Goal: Transaction & Acquisition: Purchase product/service

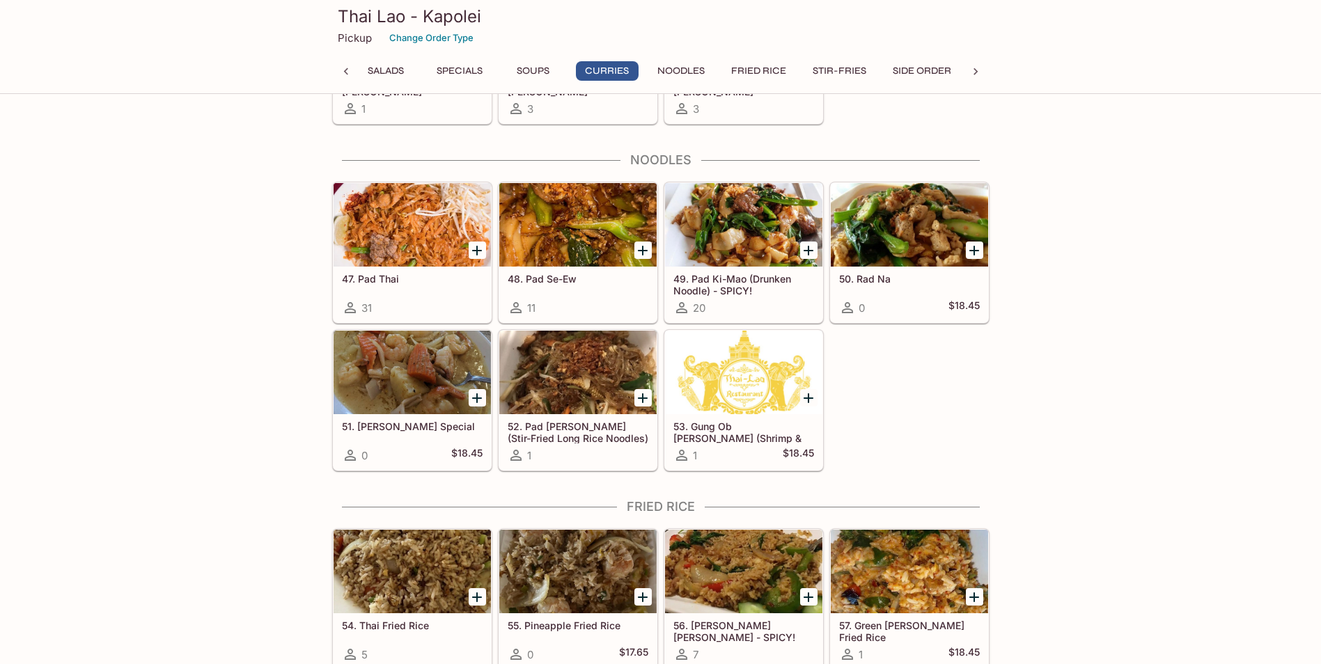
scroll to position [2026, 0]
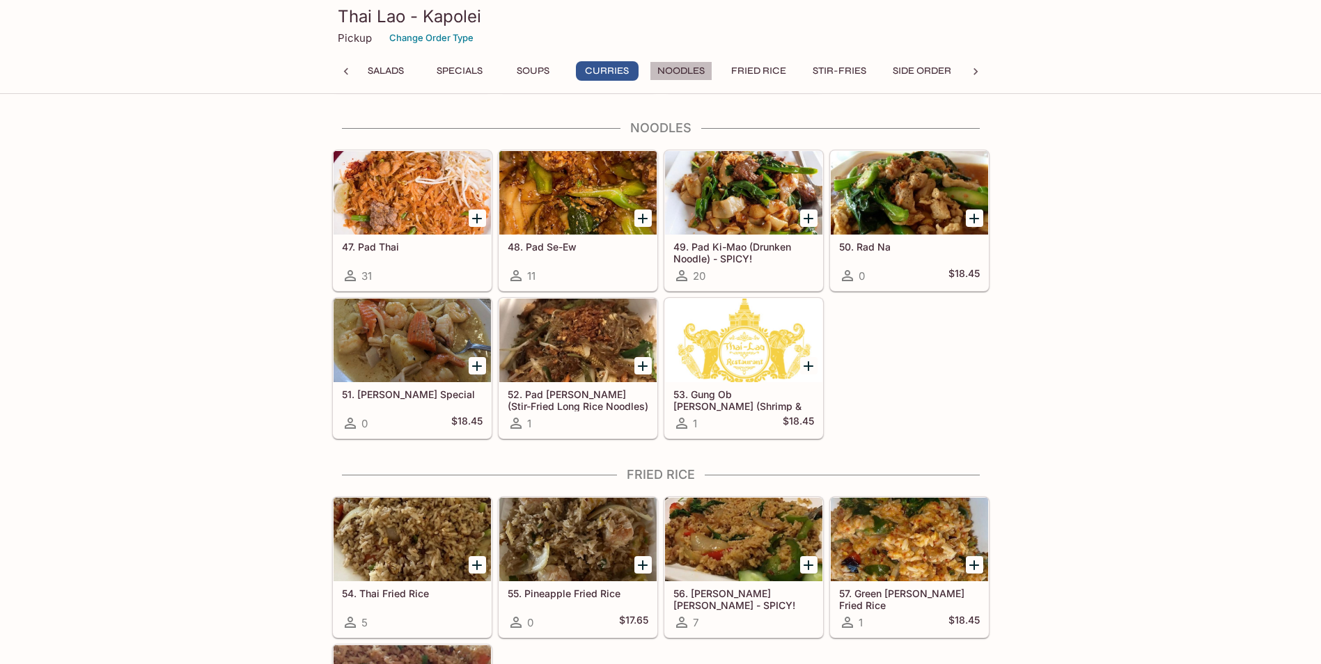
click at [693, 65] on button "Noodles" at bounding box center [681, 71] width 63 height 20
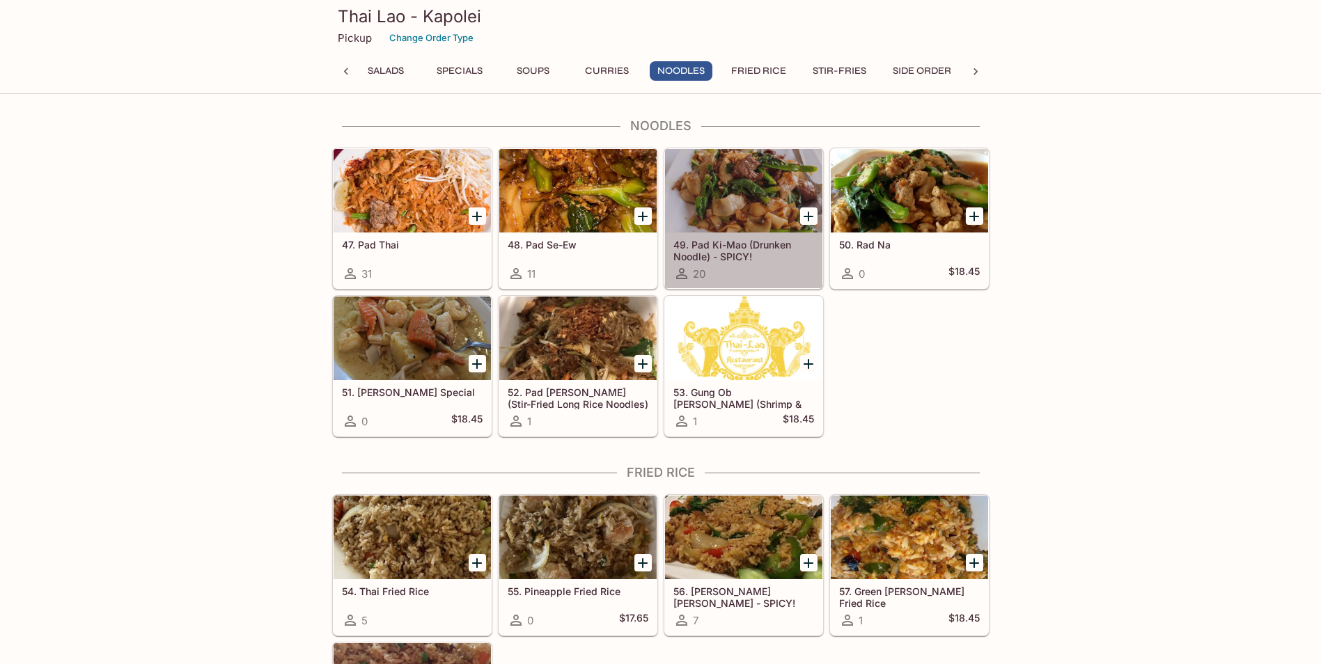
click at [722, 247] on h5 "49. Pad Ki-Mao (Drunken Noodle) - SPICY!" at bounding box center [744, 250] width 141 height 23
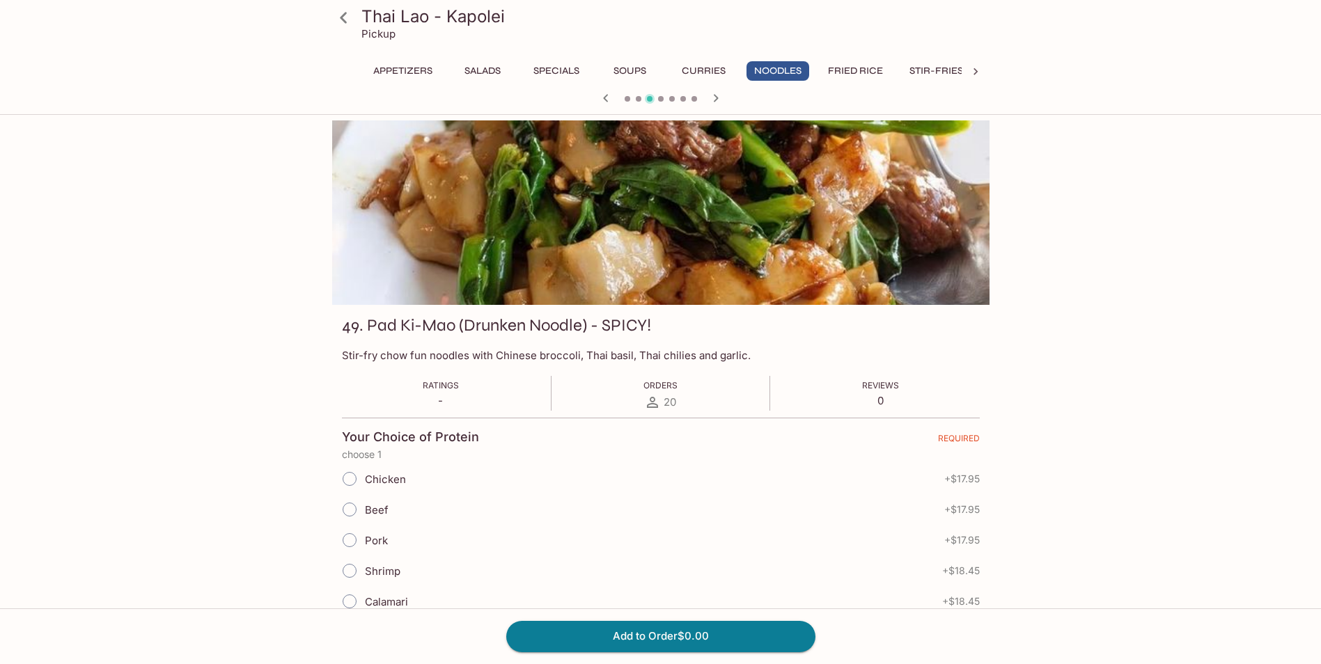
click at [554, 72] on button "Specials" at bounding box center [556, 71] width 63 height 20
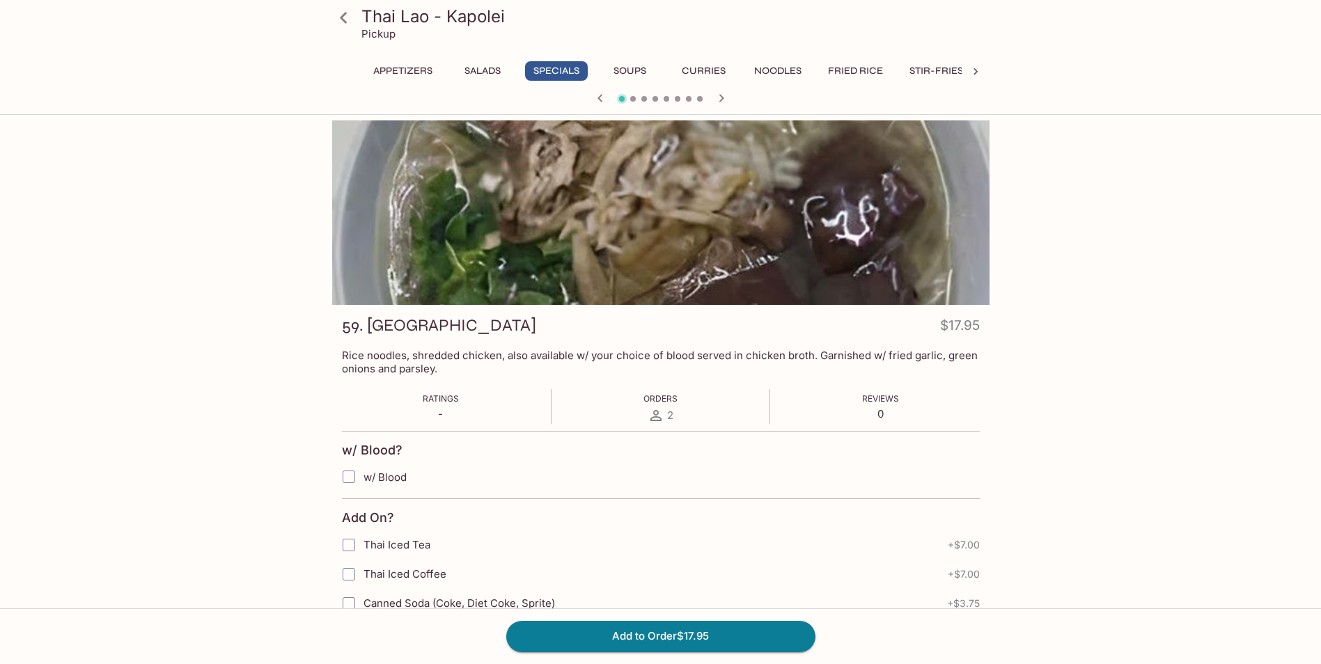
click at [686, 68] on button "Curries" at bounding box center [704, 71] width 63 height 20
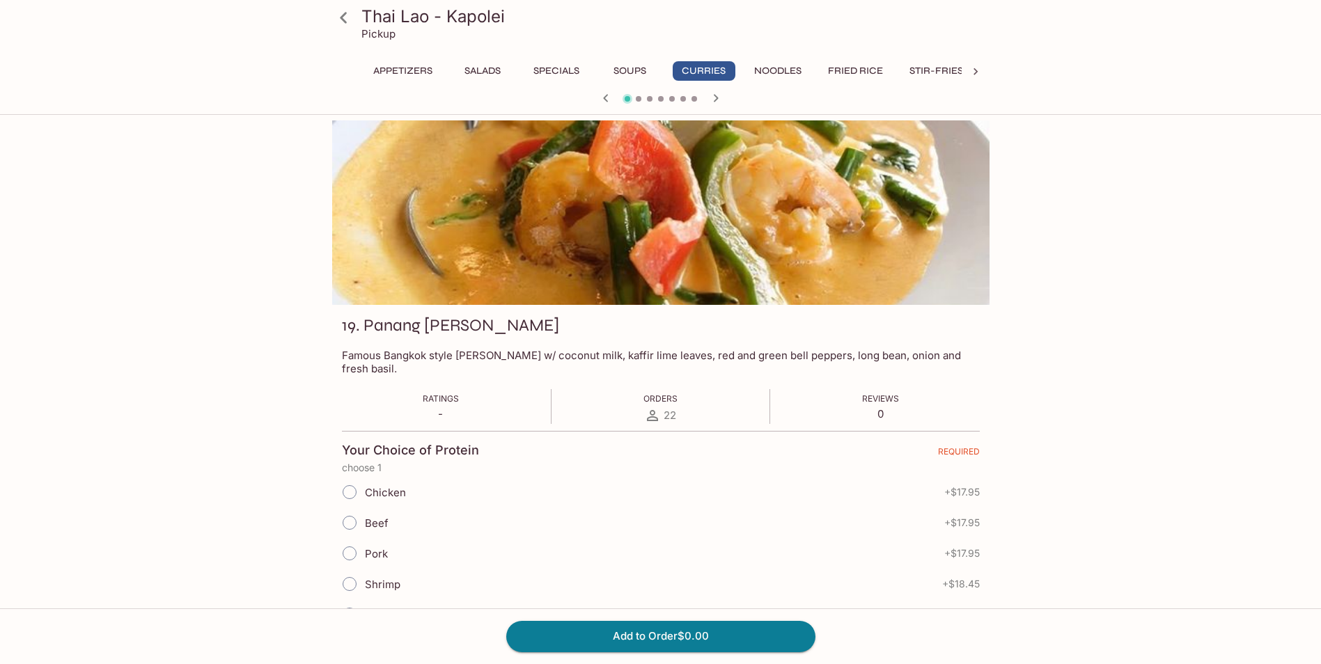
click at [715, 97] on icon "button" at bounding box center [715, 98] width 5 height 8
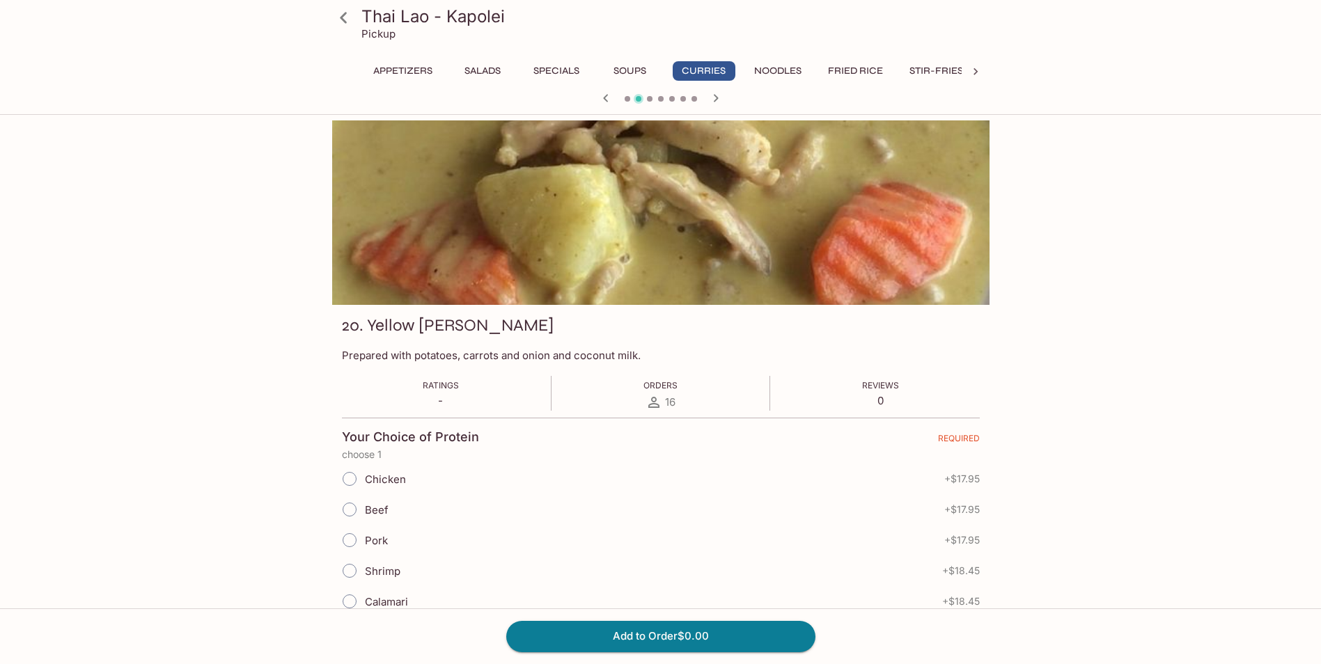
click at [715, 97] on icon "button" at bounding box center [715, 98] width 5 height 8
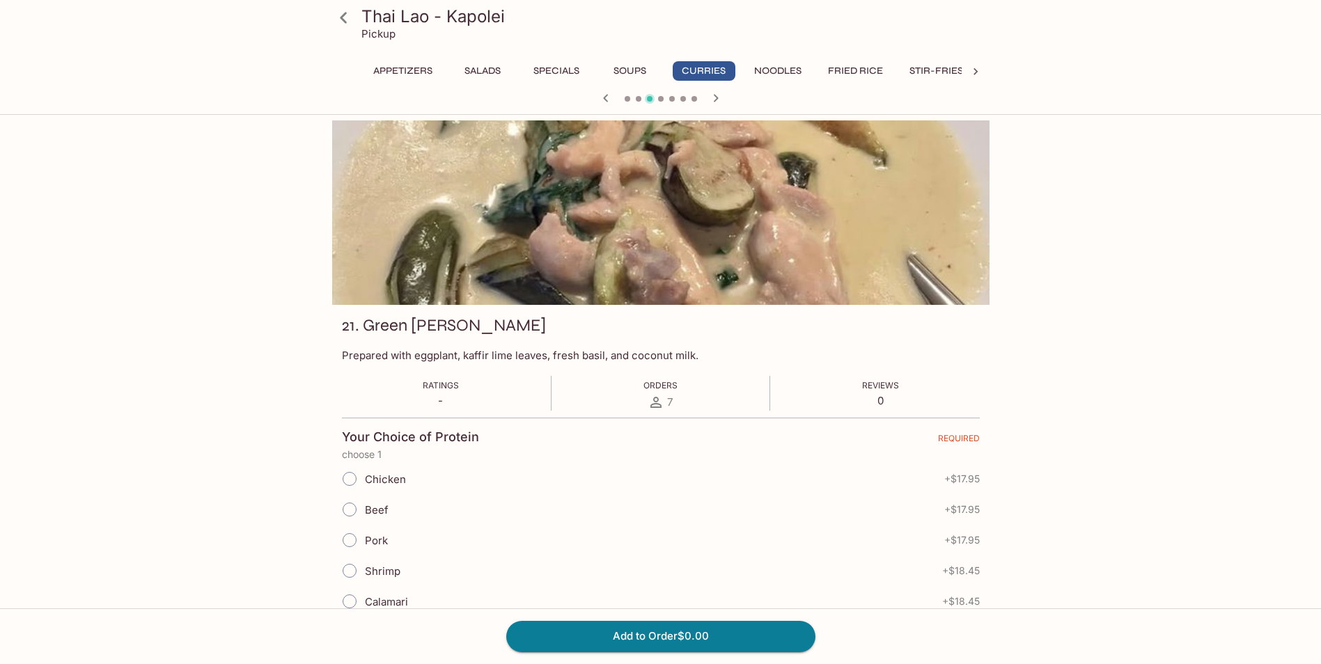
click at [715, 97] on icon "button" at bounding box center [715, 98] width 5 height 8
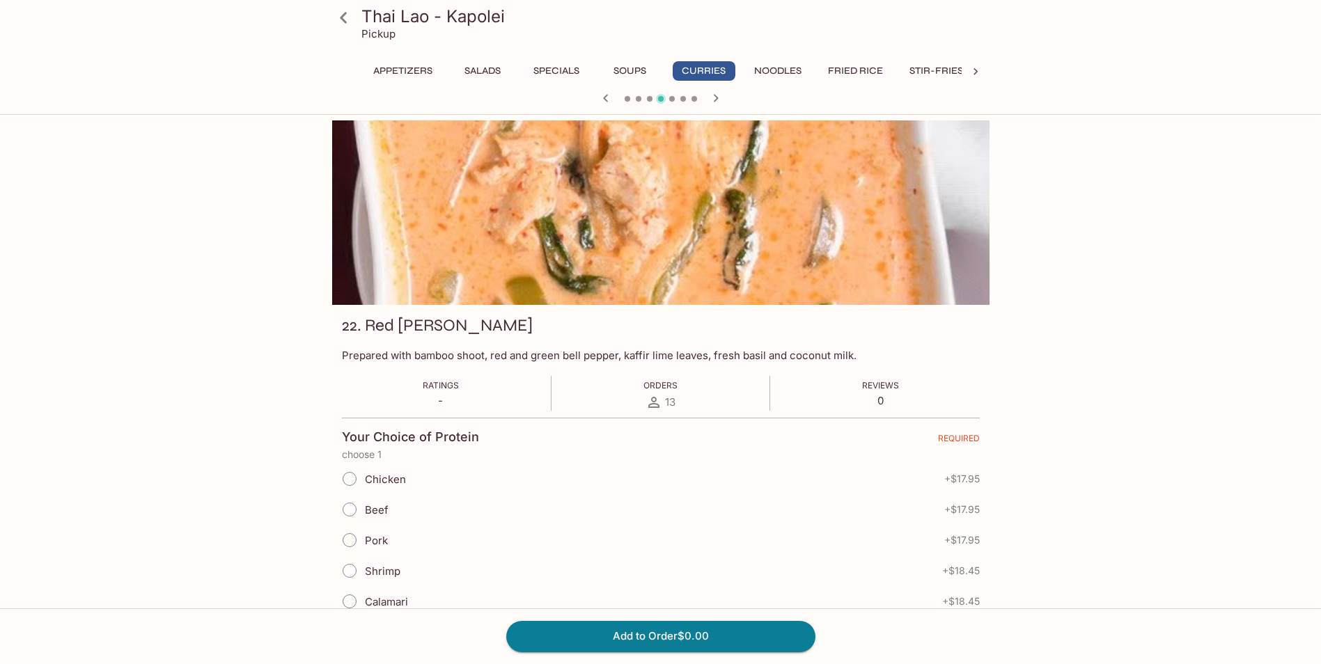
click at [602, 97] on icon "button" at bounding box center [606, 98] width 17 height 17
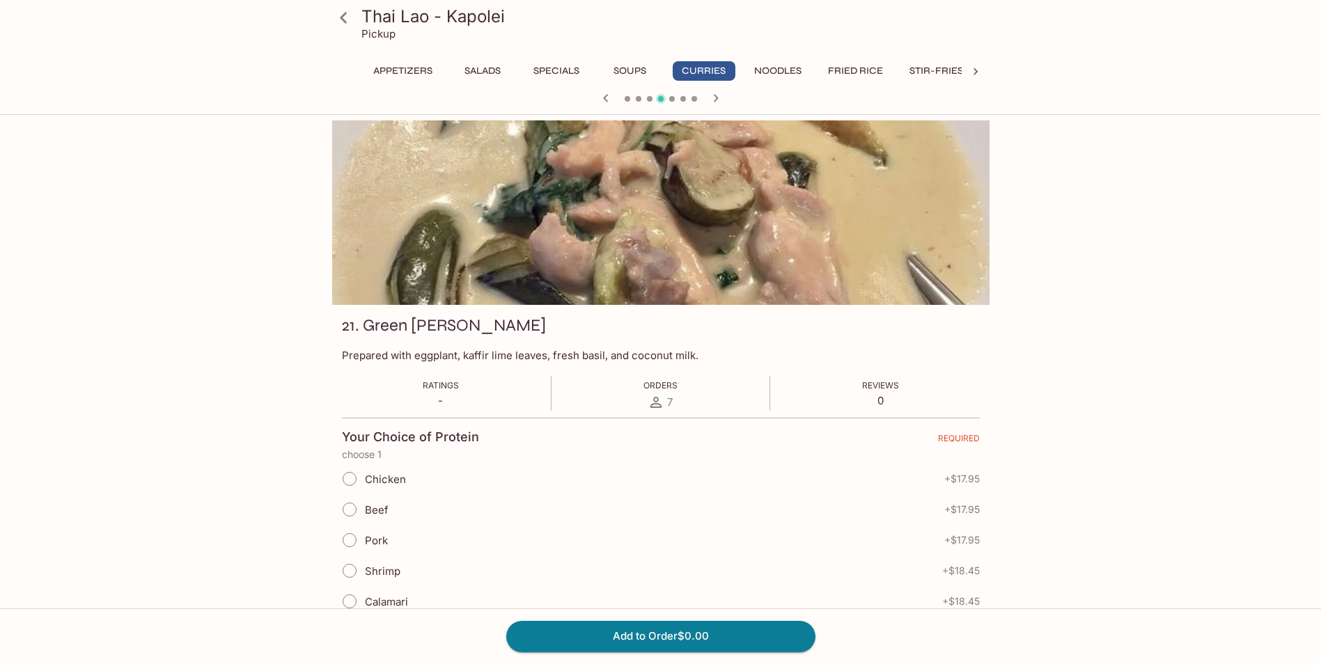
click at [602, 97] on icon "button" at bounding box center [606, 98] width 17 height 17
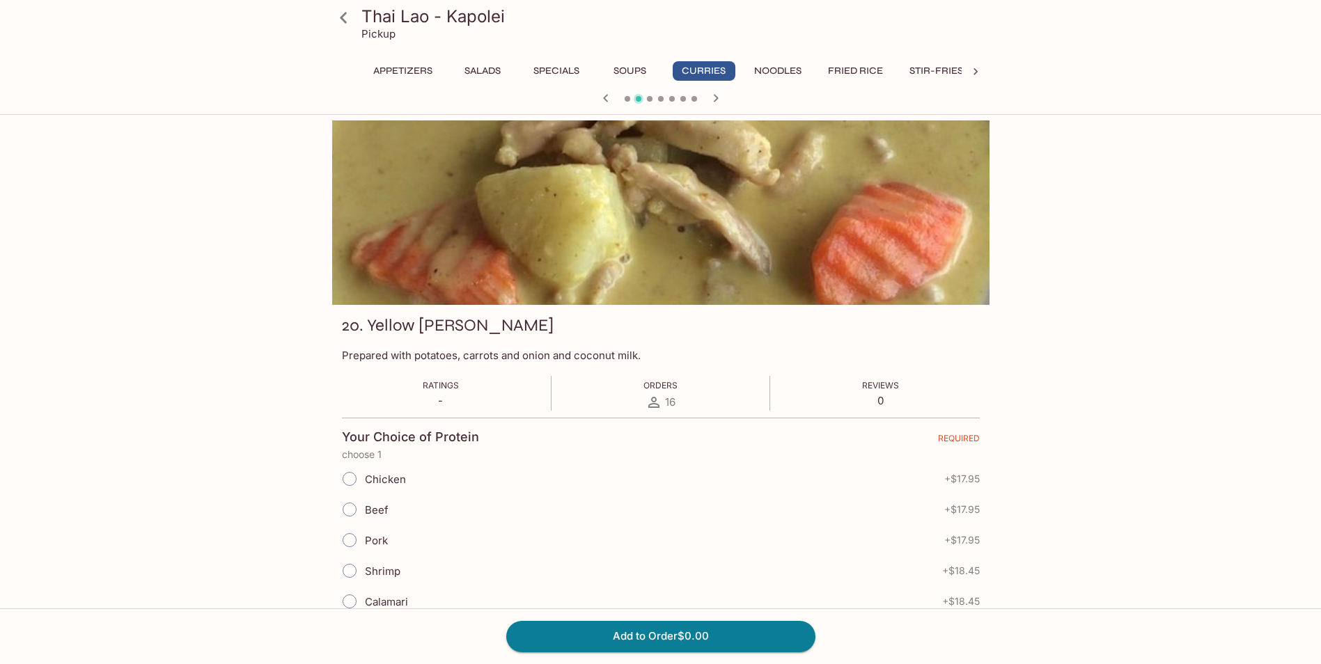
click at [602, 97] on icon "button" at bounding box center [606, 98] width 17 height 17
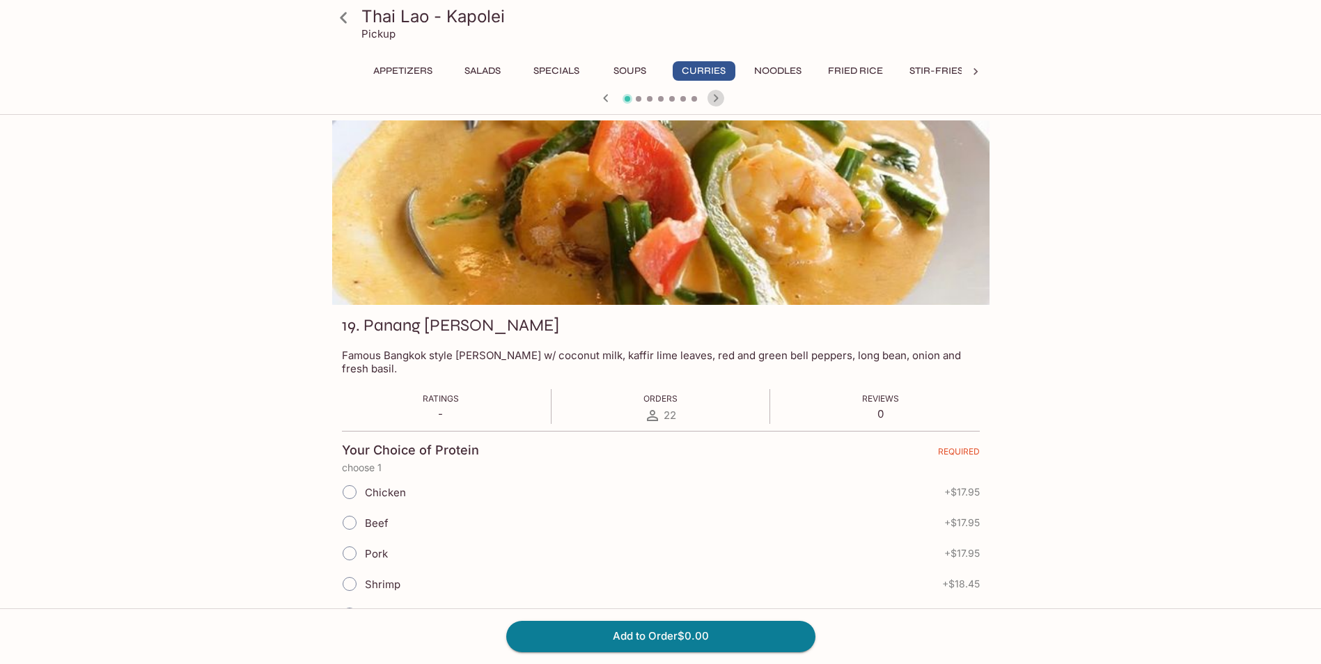
click at [715, 95] on icon "button" at bounding box center [715, 98] width 5 height 8
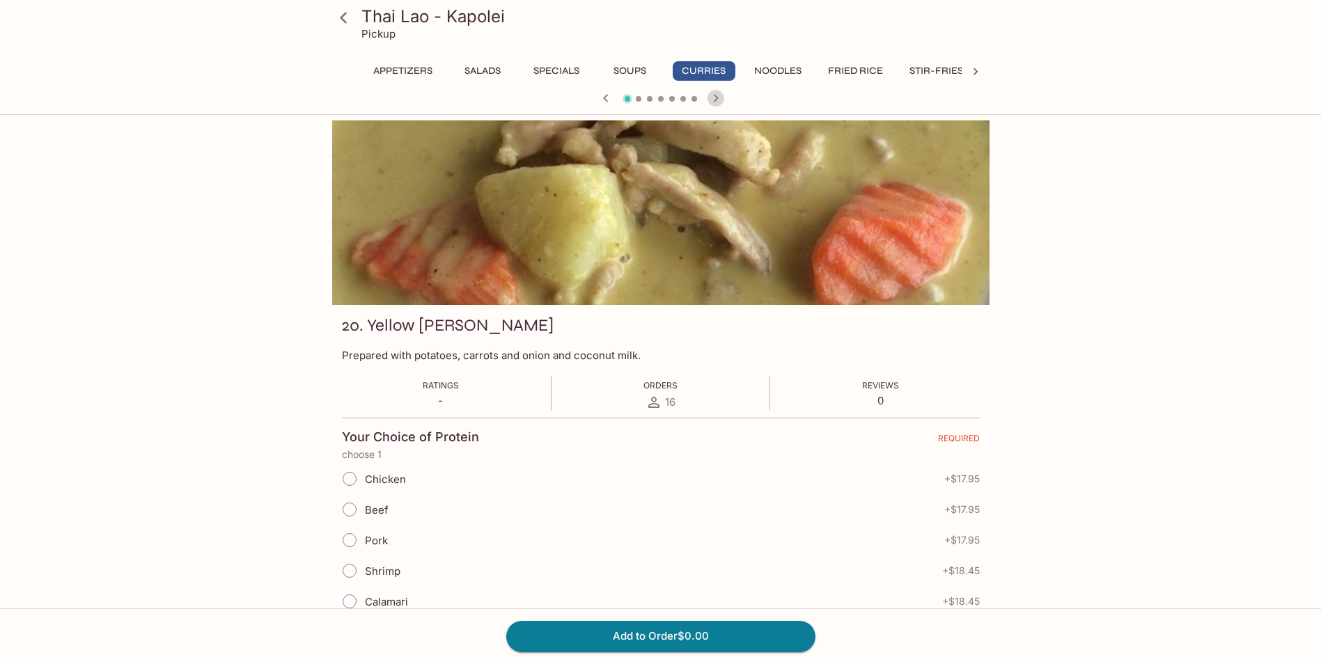
click at [715, 95] on icon "button" at bounding box center [715, 98] width 5 height 8
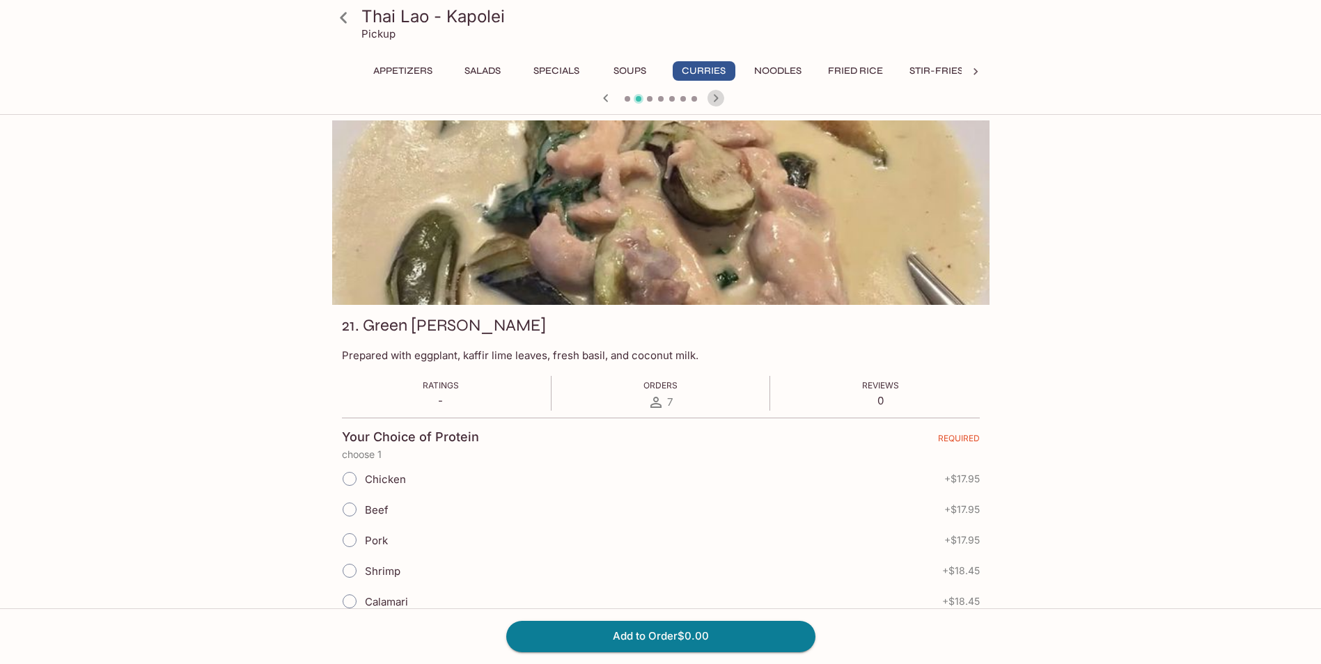
click at [715, 95] on icon "button" at bounding box center [715, 98] width 5 height 8
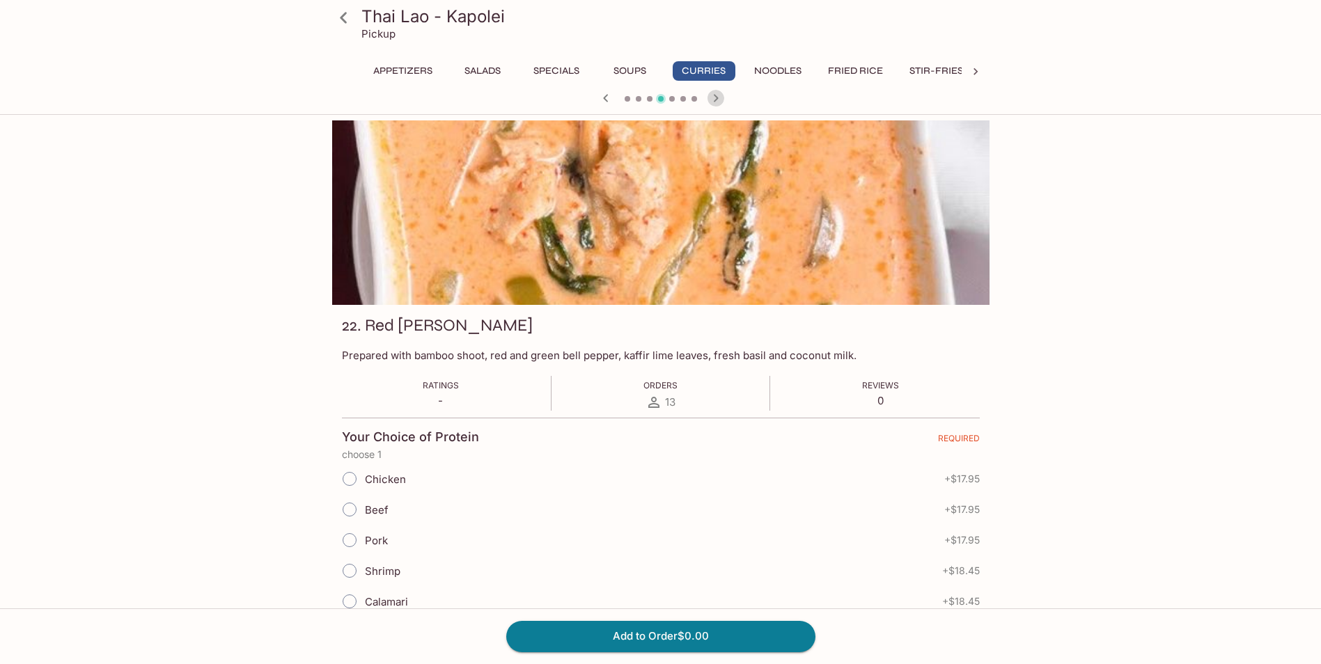
click at [715, 95] on icon "button" at bounding box center [715, 98] width 5 height 8
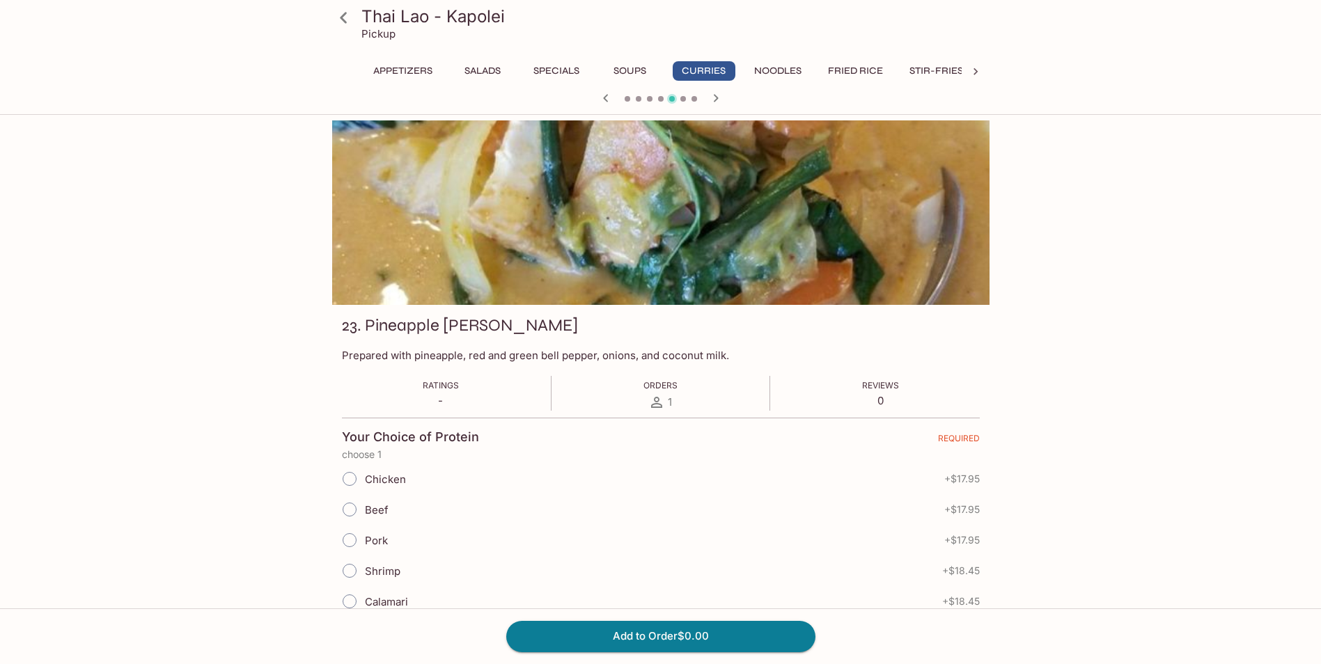
click at [715, 95] on icon "button" at bounding box center [715, 98] width 5 height 8
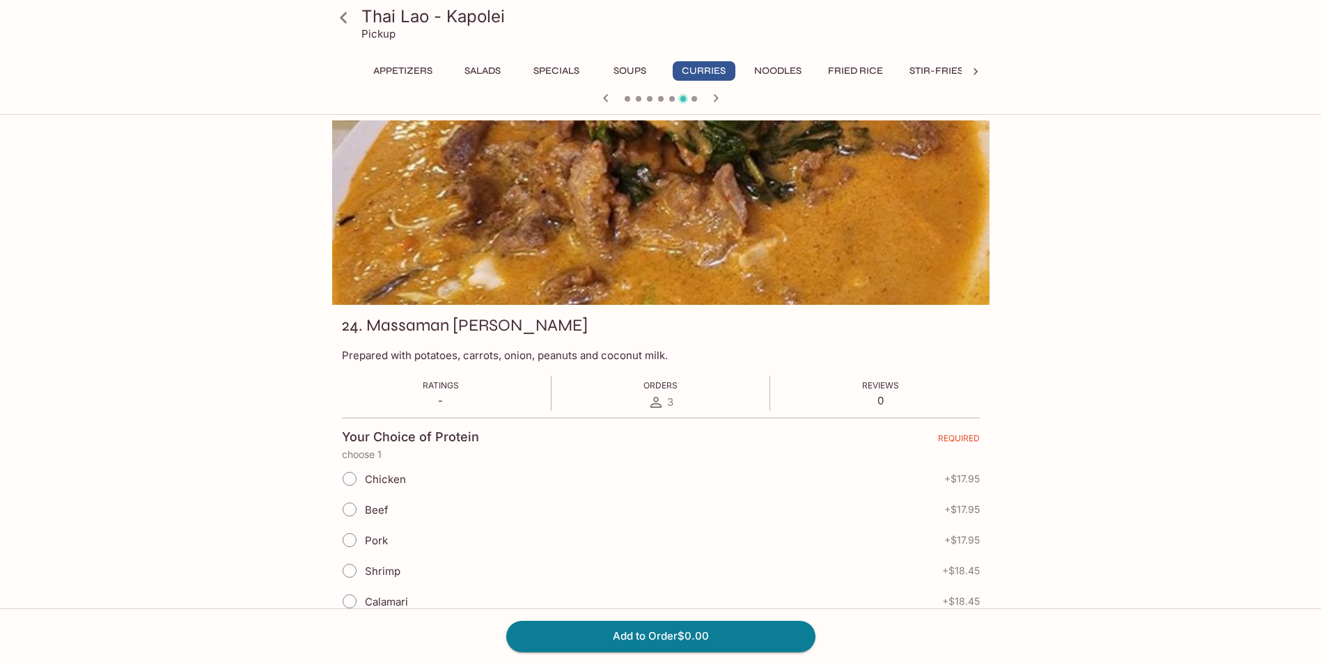
click at [715, 95] on icon "button" at bounding box center [715, 98] width 5 height 8
